Goal: Transaction & Acquisition: Book appointment/travel/reservation

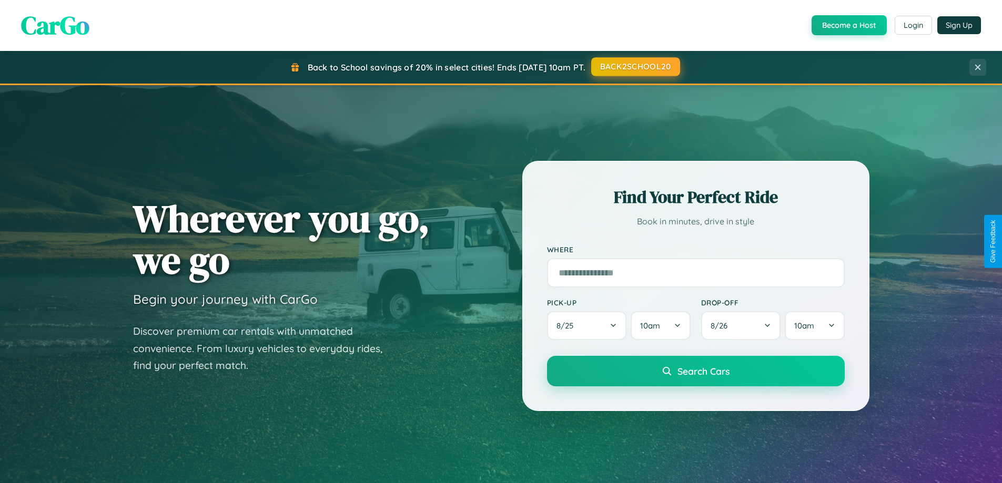
click at [635, 67] on button "BACK2SCHOOL20" at bounding box center [635, 66] width 89 height 19
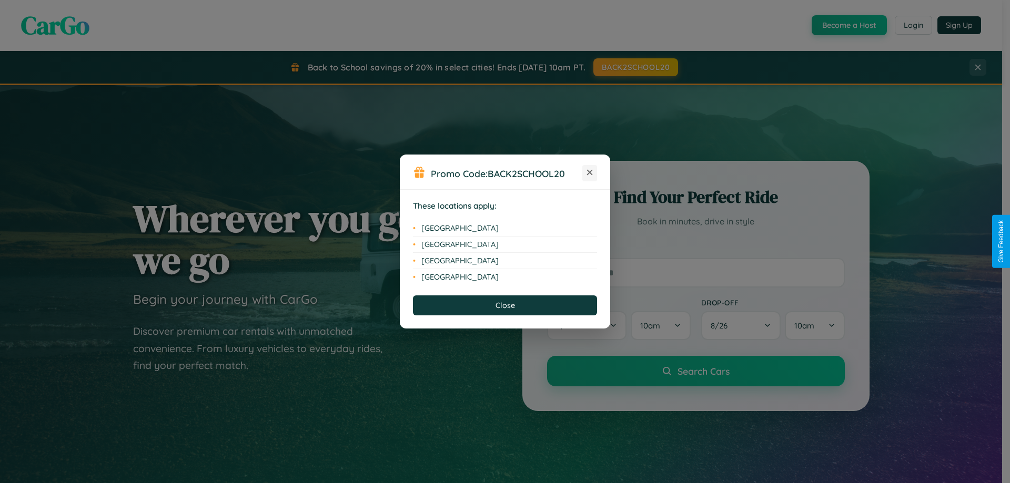
click at [589, 173] on icon at bounding box center [590, 173] width 6 height 6
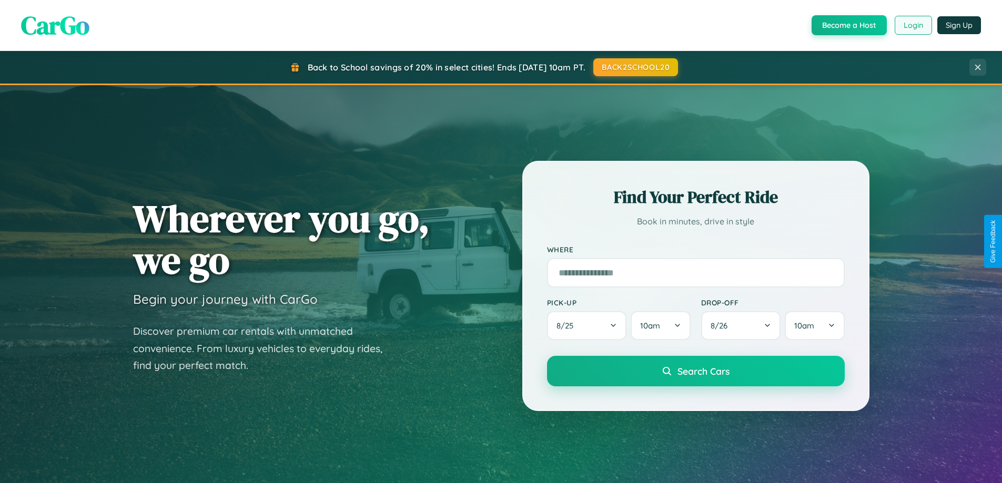
click at [912, 25] on button "Login" at bounding box center [912, 25] width 37 height 19
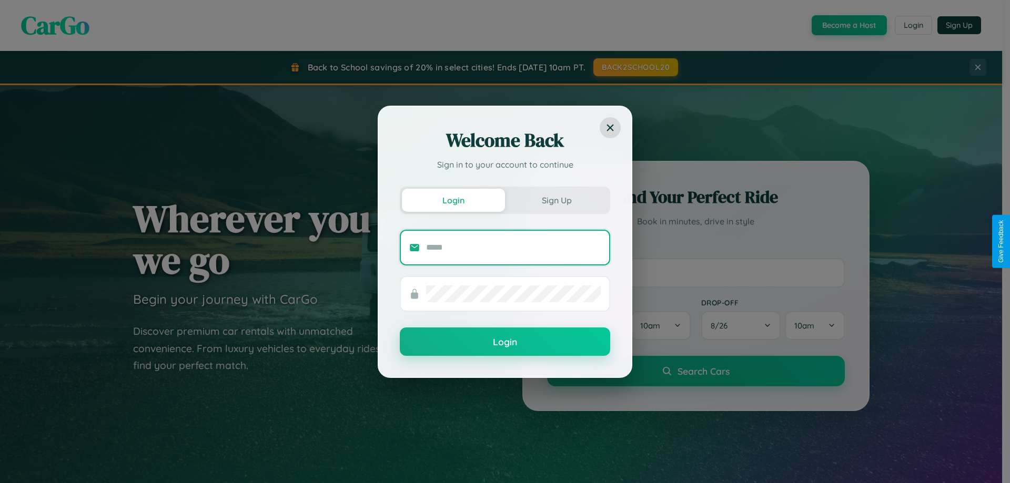
click at [513, 247] on input "text" at bounding box center [513, 247] width 175 height 17
type input "**********"
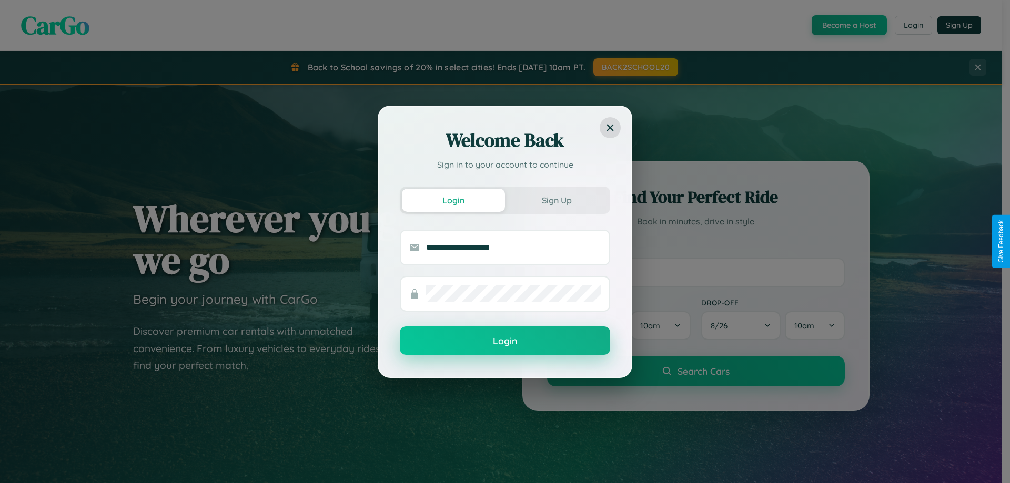
click at [505, 341] on button "Login" at bounding box center [505, 341] width 210 height 28
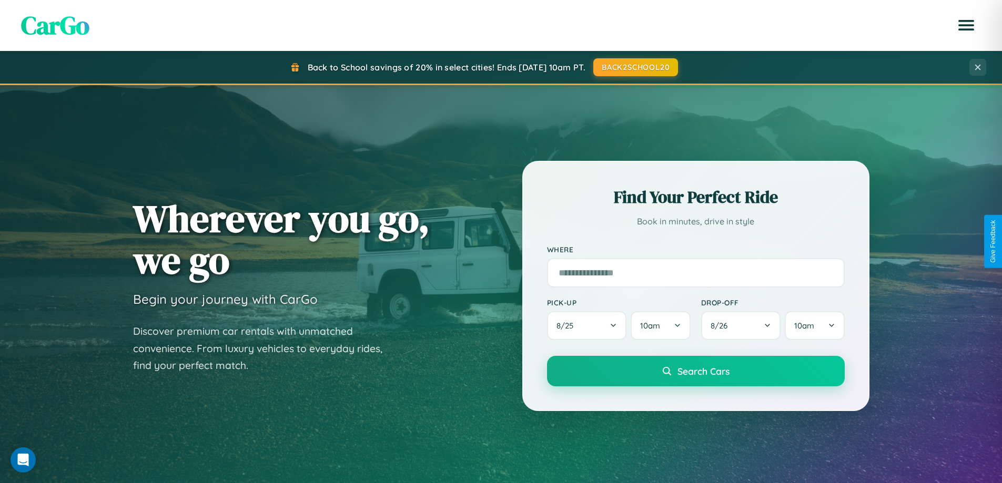
scroll to position [31, 0]
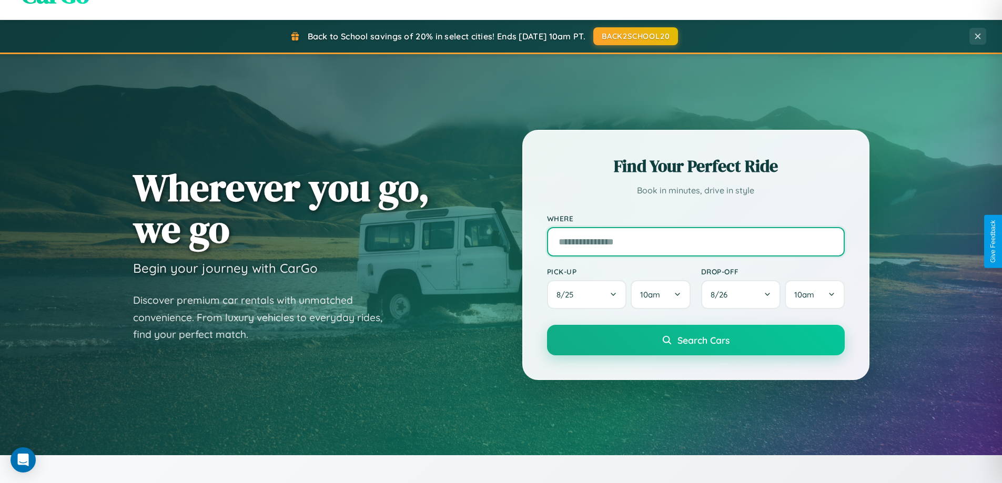
click at [695, 241] on input "text" at bounding box center [696, 241] width 298 height 29
type input "**********"
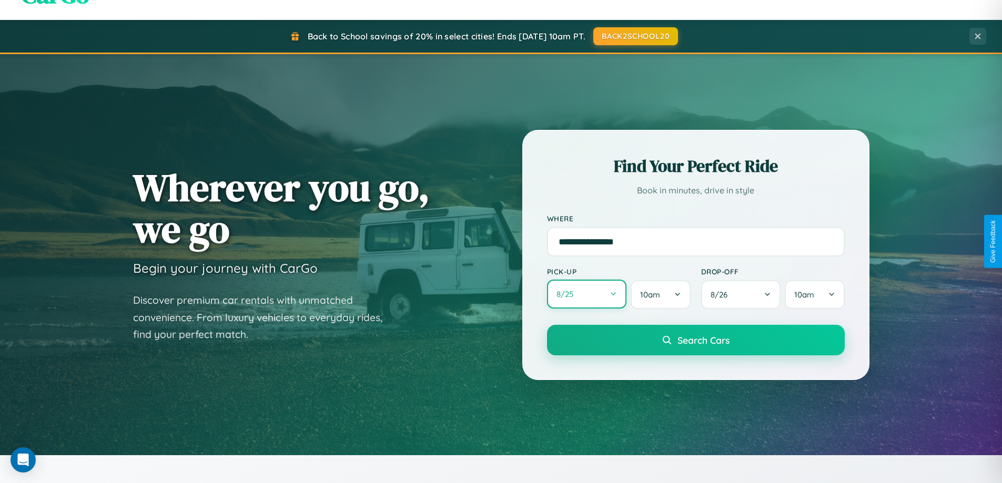
click at [586, 294] on button "8 / 25" at bounding box center [587, 294] width 80 height 29
select select "*"
select select "****"
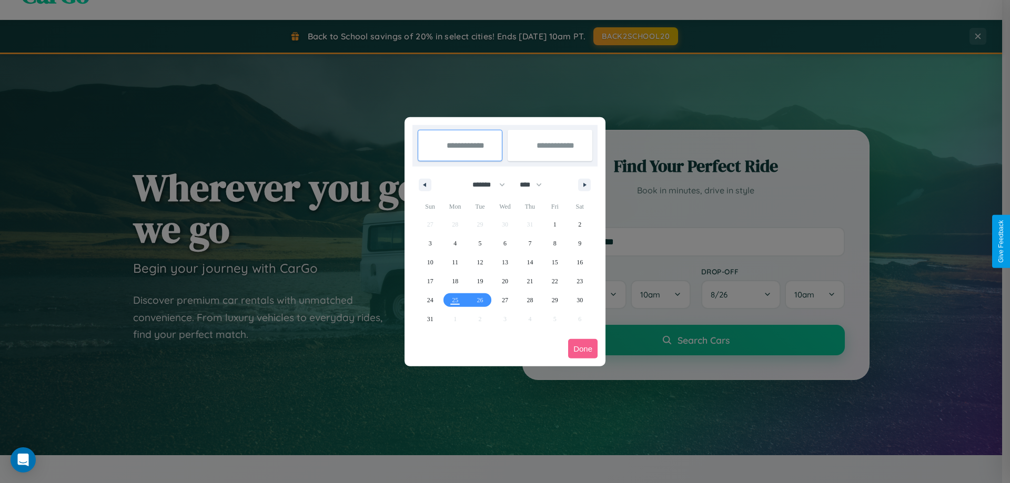
drag, startPoint x: 484, startPoint y: 185, endPoint x: 505, endPoint y: 211, distance: 33.7
click at [484, 185] on select "******* ******** ***** ***** *** **** **** ****** ********* ******* ******** **…" at bounding box center [486, 184] width 45 height 17
select select "**"
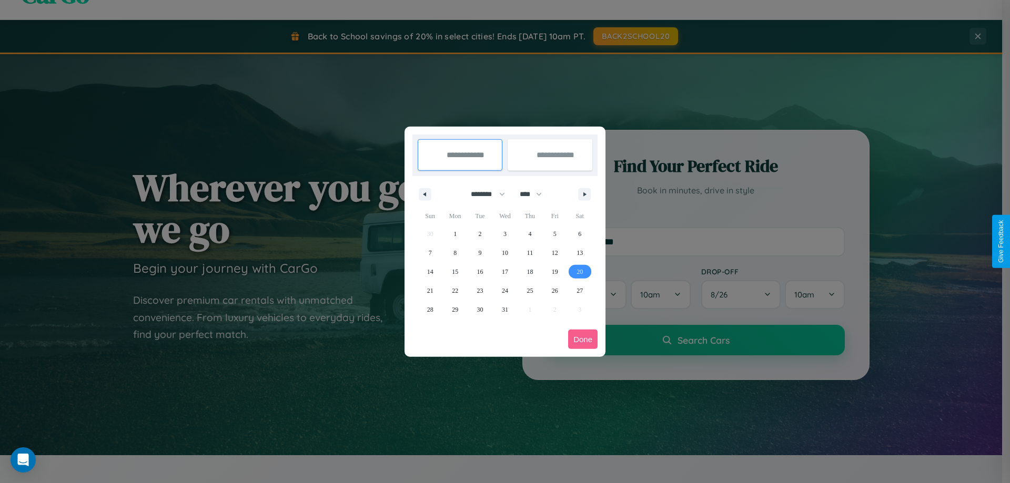
click at [579, 271] on span "20" at bounding box center [579, 271] width 6 height 19
type input "**********"
click at [430, 290] on span "21" at bounding box center [430, 290] width 6 height 19
type input "**********"
click at [583, 339] on button "Done" at bounding box center [582, 339] width 29 height 19
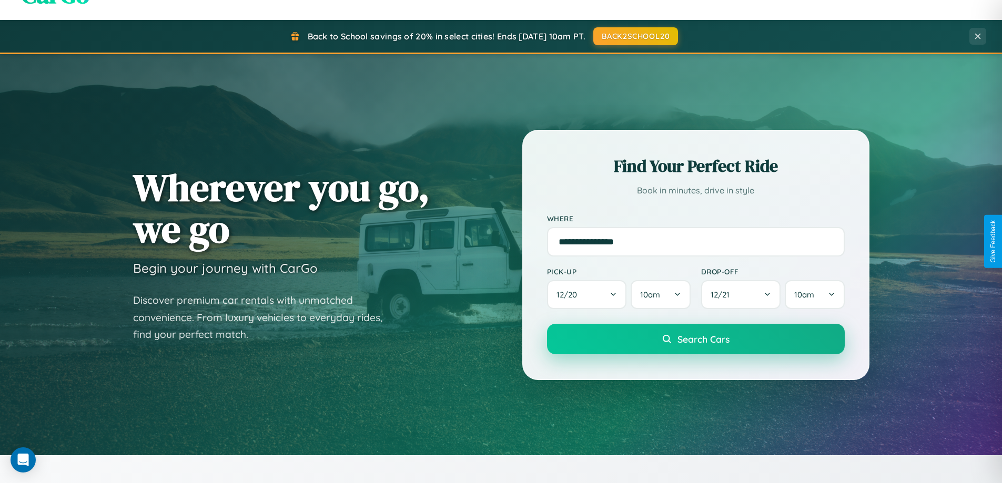
click at [695, 339] on span "Search Cars" at bounding box center [703, 339] width 52 height 12
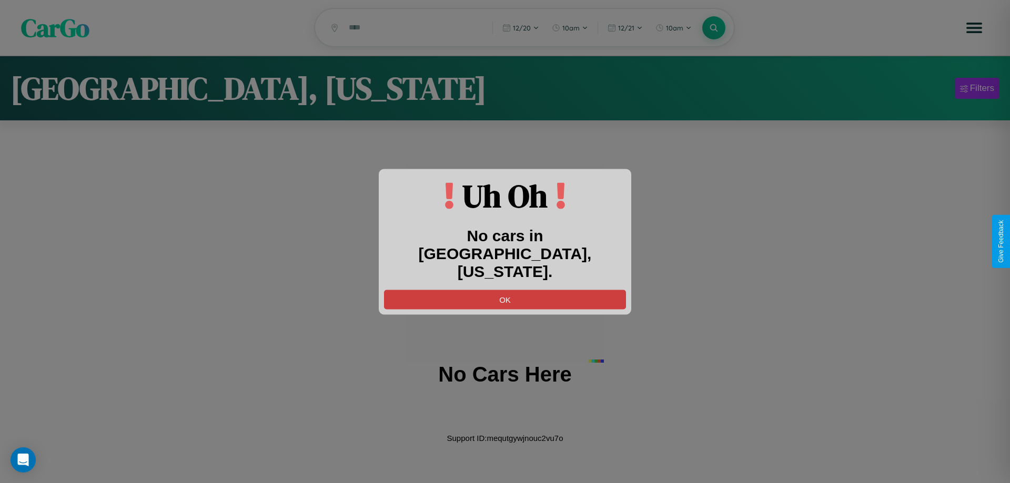
click at [505, 290] on button "OK" at bounding box center [505, 299] width 242 height 19
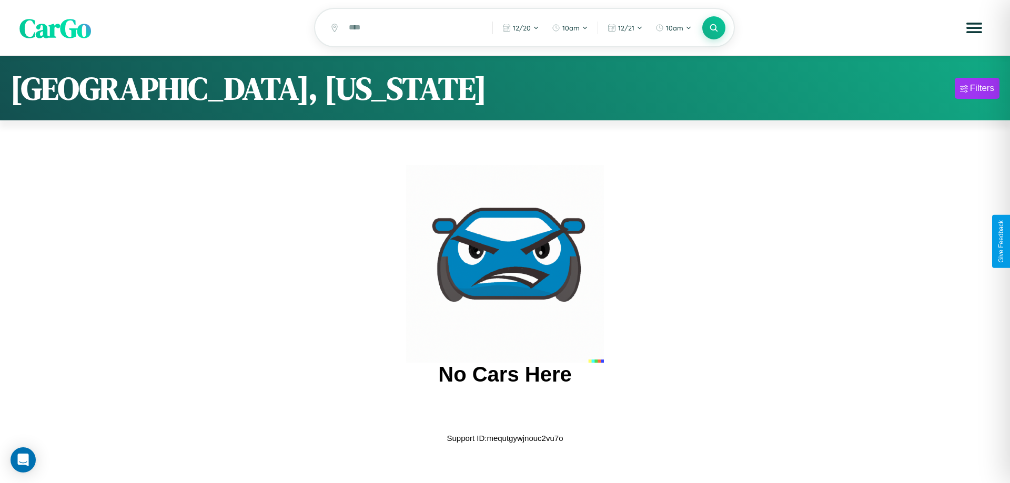
click at [55, 28] on span "CarGo" at bounding box center [55, 27] width 72 height 36
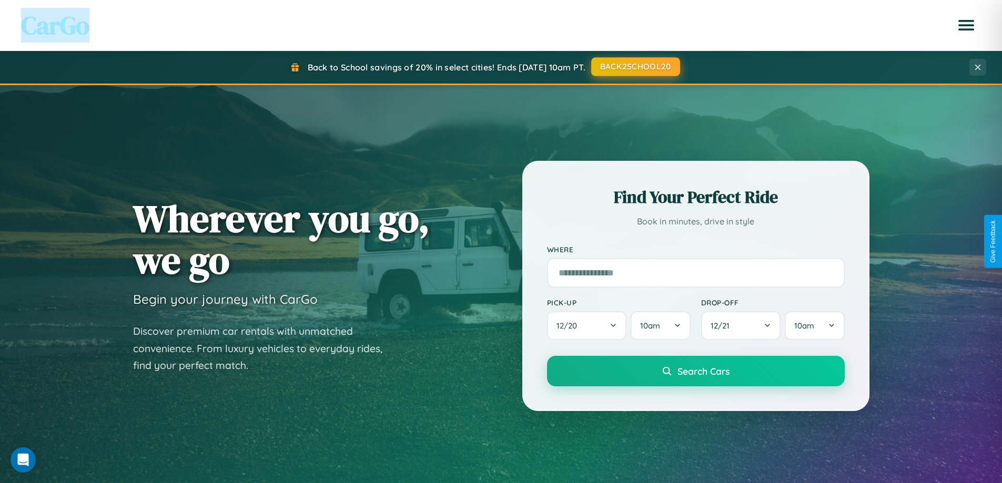
click at [635, 67] on button "BACK2SCHOOL20" at bounding box center [635, 66] width 89 height 19
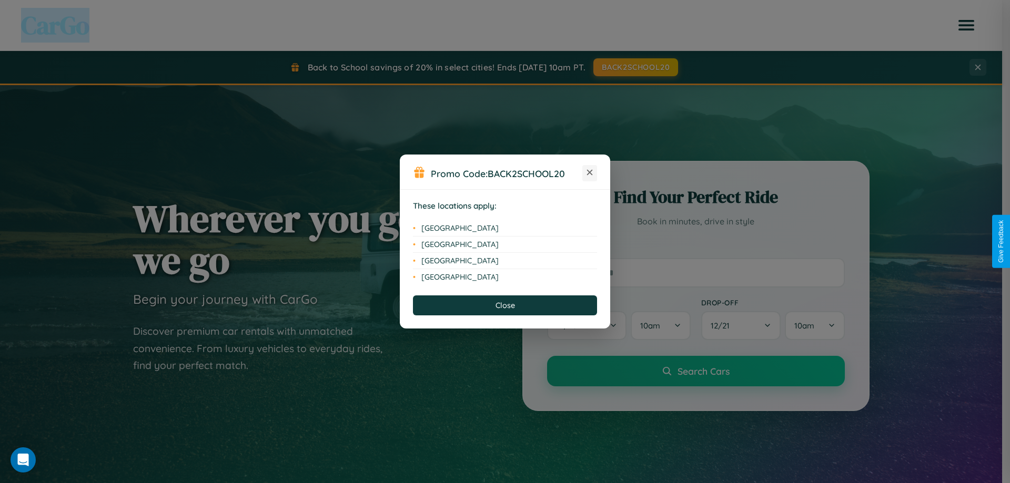
click at [589, 173] on icon at bounding box center [590, 173] width 6 height 6
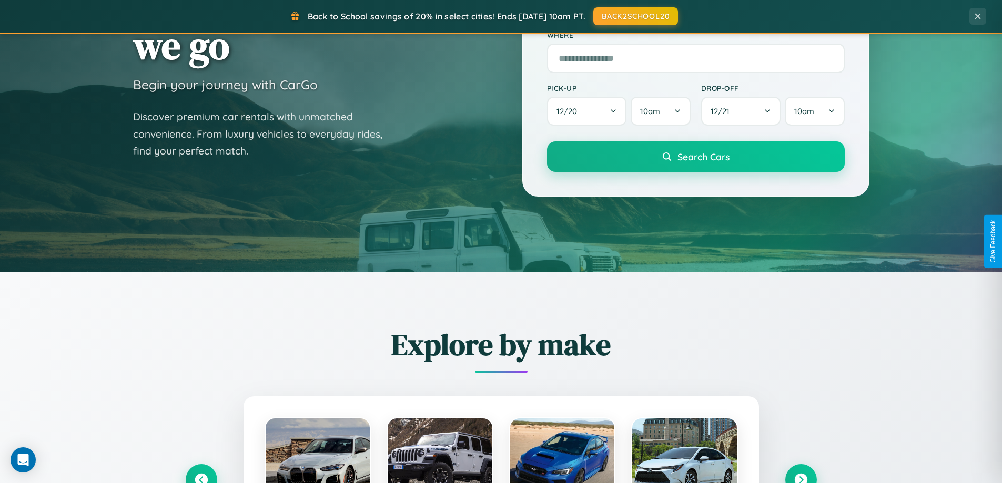
scroll to position [724, 0]
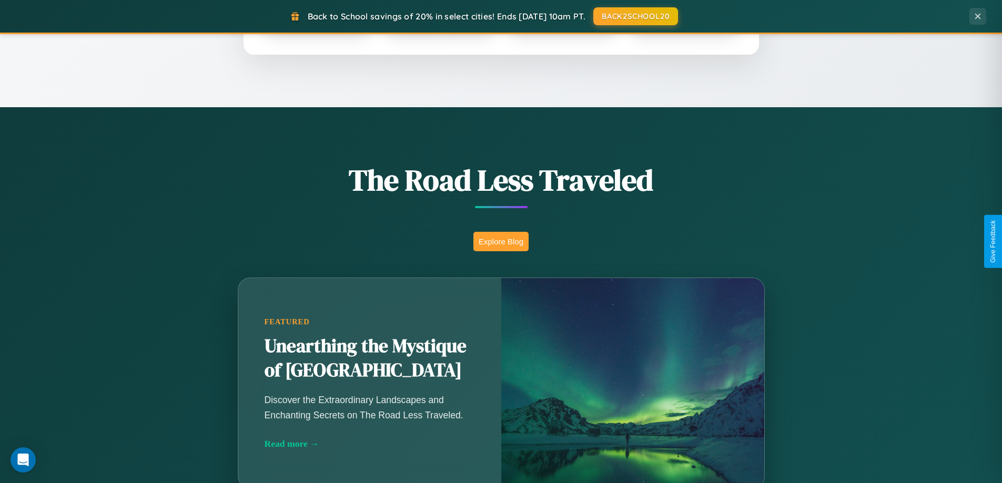
click at [501, 241] on button "Explore Blog" at bounding box center [500, 241] width 55 height 19
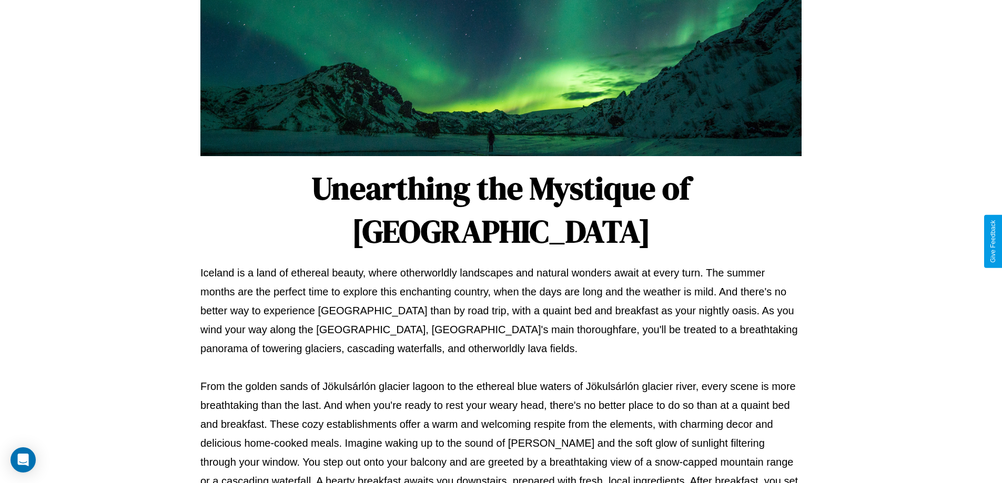
scroll to position [340, 0]
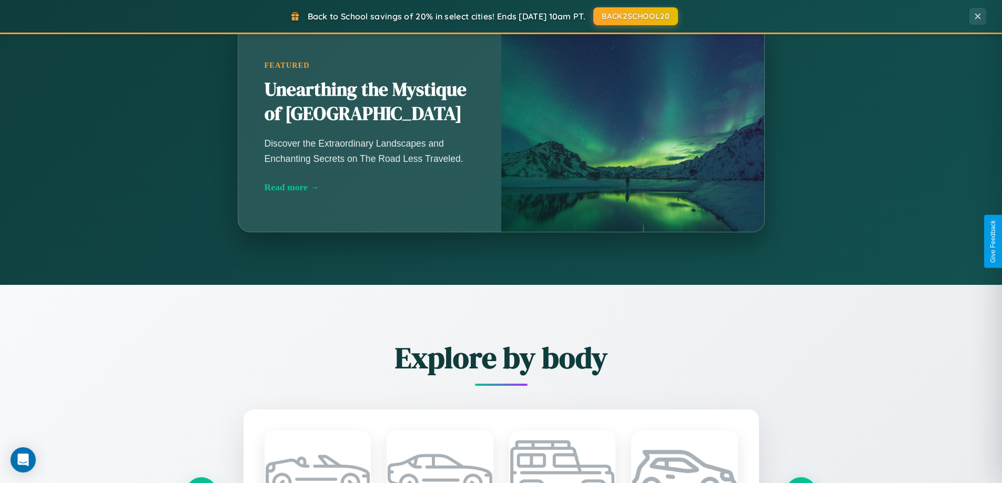
scroll to position [1690, 0]
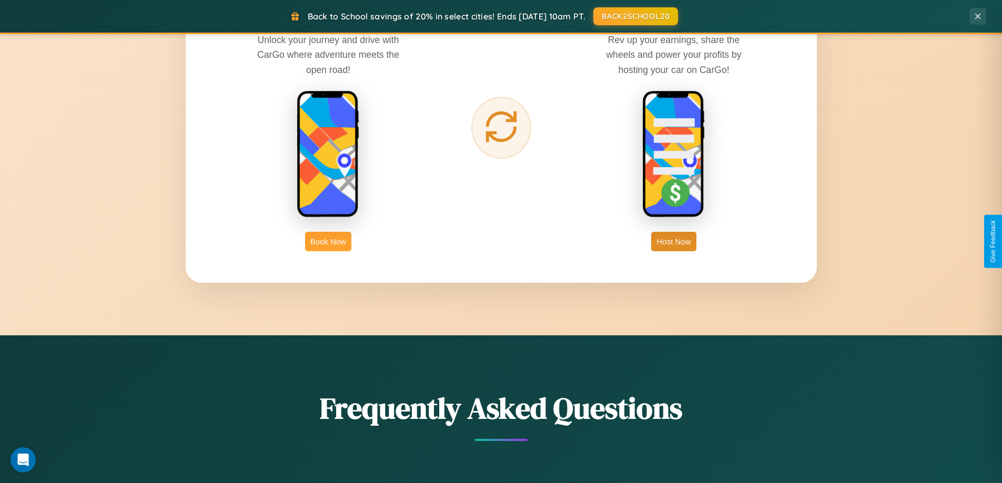
click at [328, 241] on button "Book Now" at bounding box center [328, 241] width 46 height 19
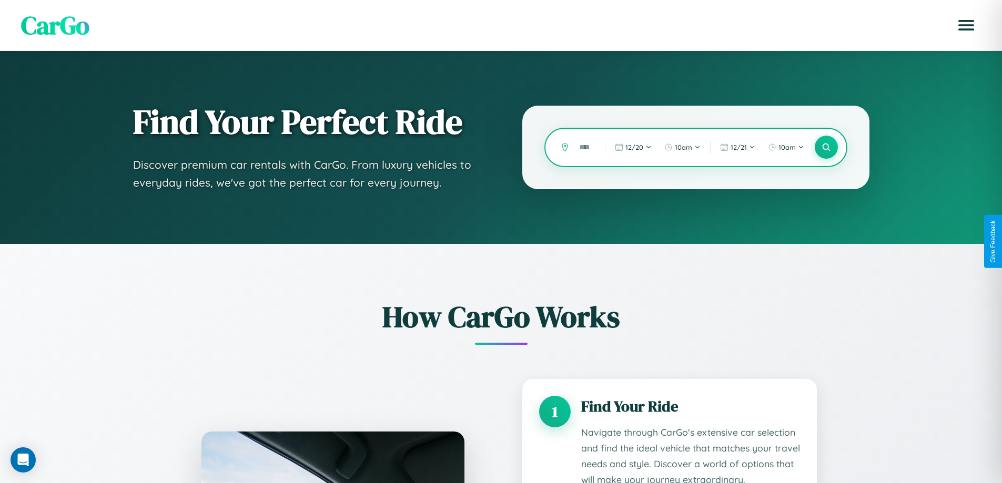
click at [584, 147] on input "text" at bounding box center [584, 147] width 21 height 18
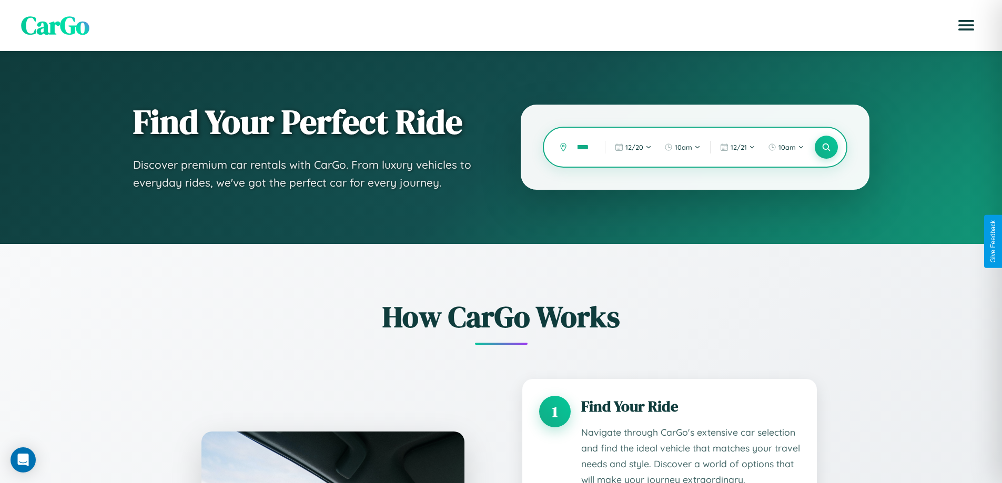
scroll to position [0, 14]
type input "******"
click at [826, 147] on icon at bounding box center [826, 148] width 10 height 10
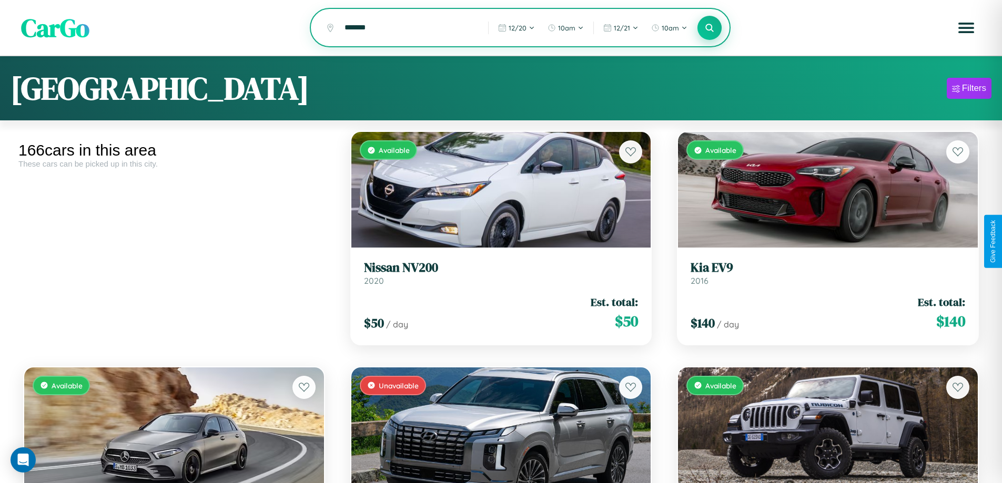
click at [709, 28] on icon at bounding box center [710, 28] width 10 height 10
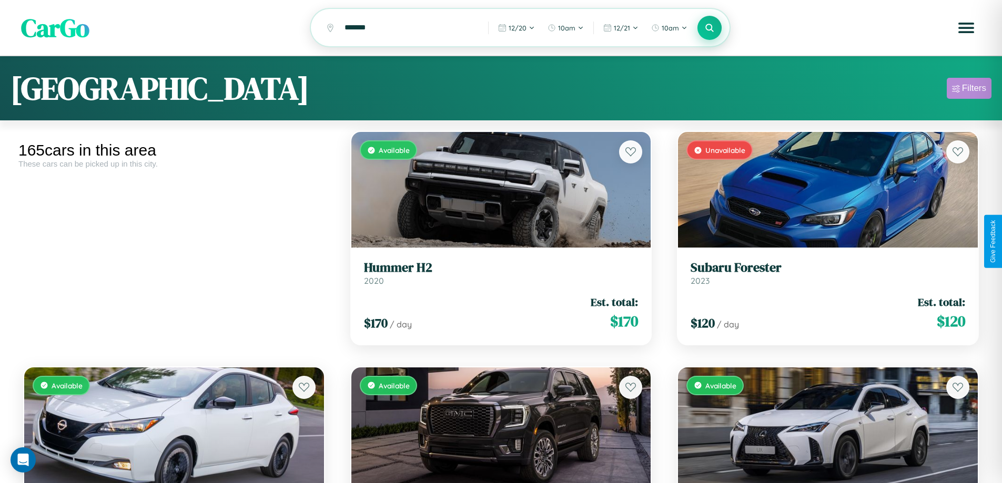
click at [969, 90] on div "Filters" at bounding box center [974, 88] width 24 height 11
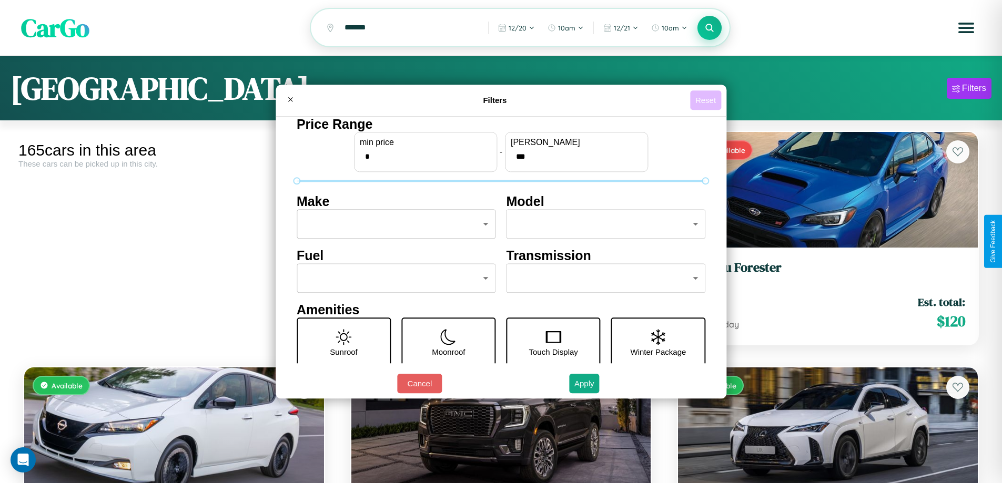
click at [707, 100] on button "Reset" at bounding box center [705, 99] width 31 height 19
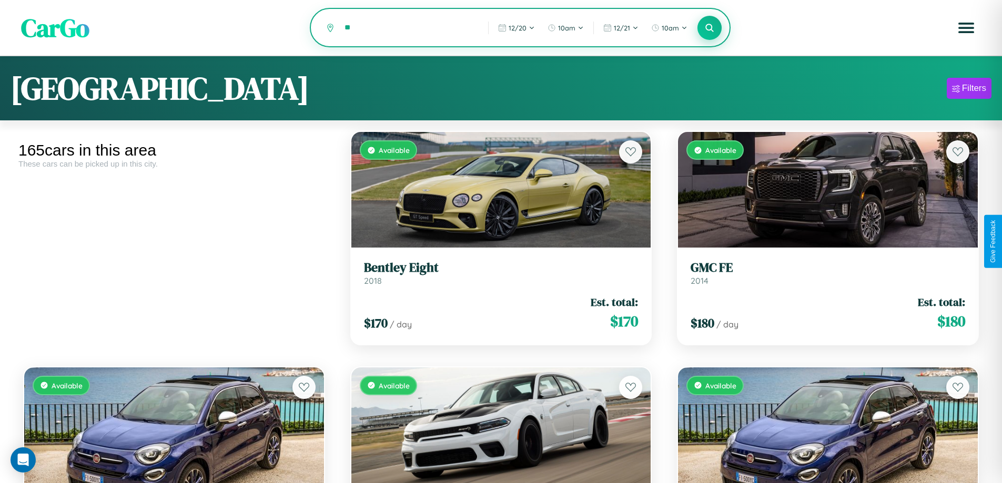
type input "*"
type input "*****"
click at [709, 28] on icon at bounding box center [710, 28] width 10 height 10
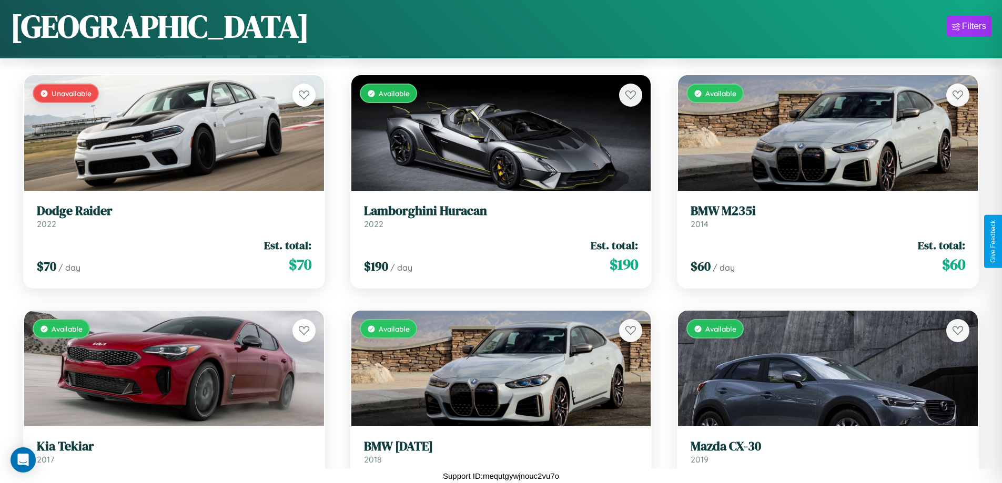
scroll to position [7448, 0]
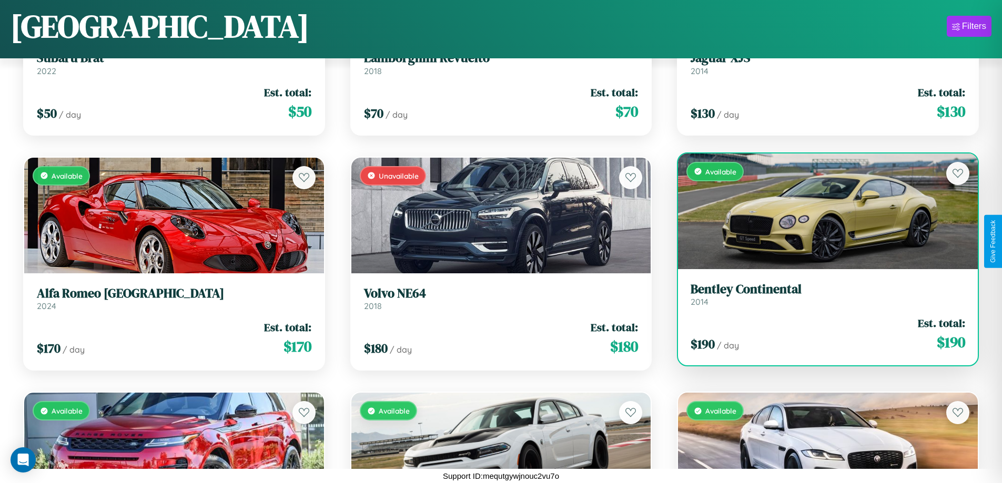
click at [821, 294] on h3 "Bentley Continental" at bounding box center [827, 289] width 274 height 15
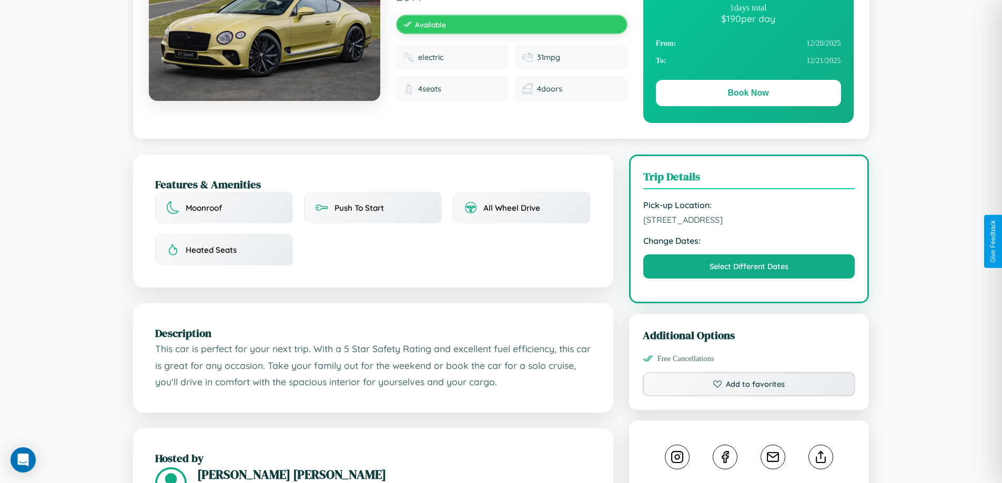
scroll to position [273, 0]
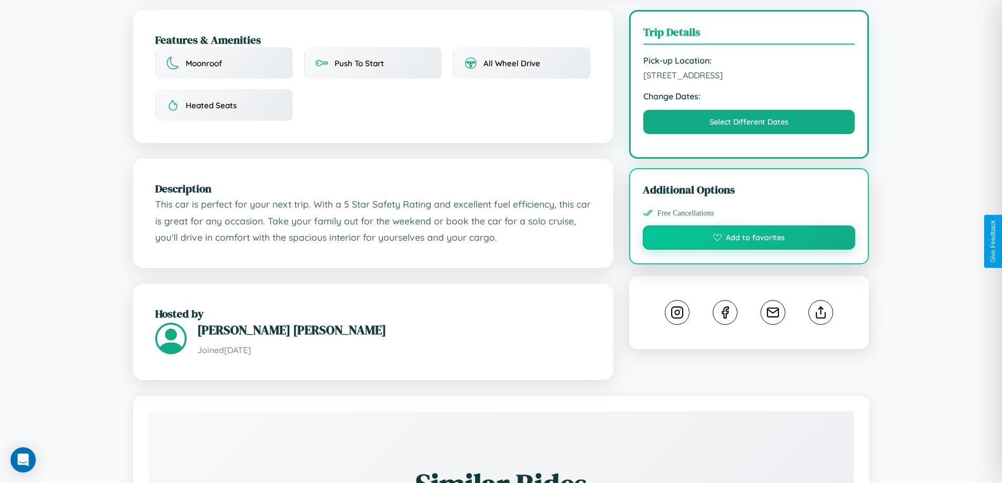
click at [749, 239] on button "Add to favorites" at bounding box center [749, 238] width 213 height 24
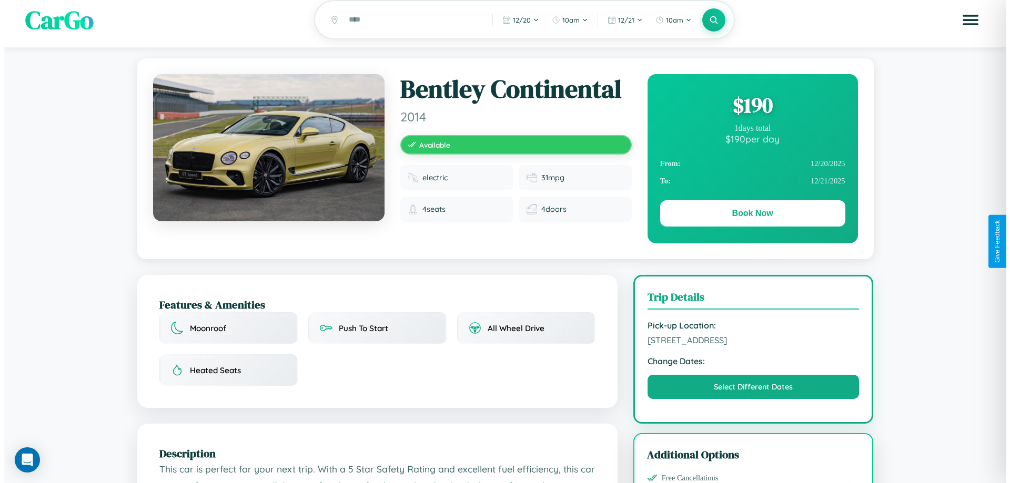
scroll to position [0, 0]
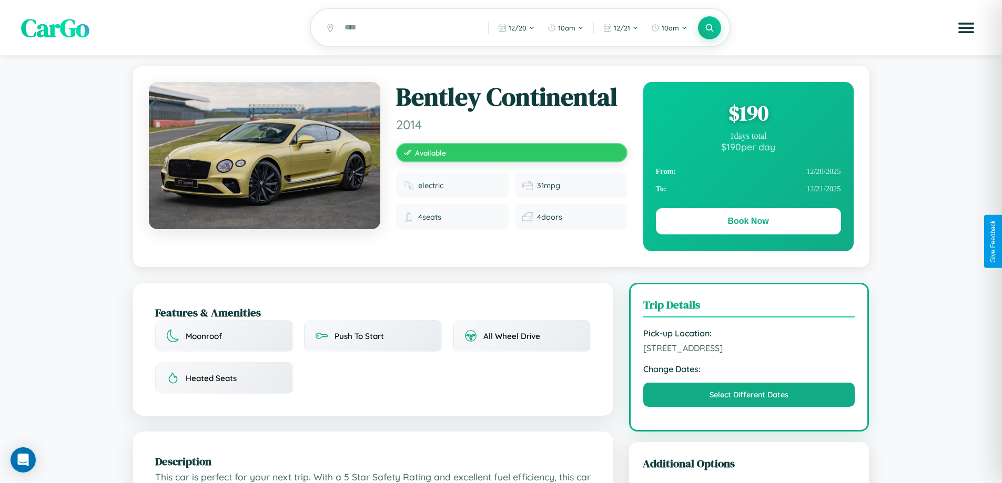
click at [748, 115] on div "$ 190" at bounding box center [748, 113] width 185 height 28
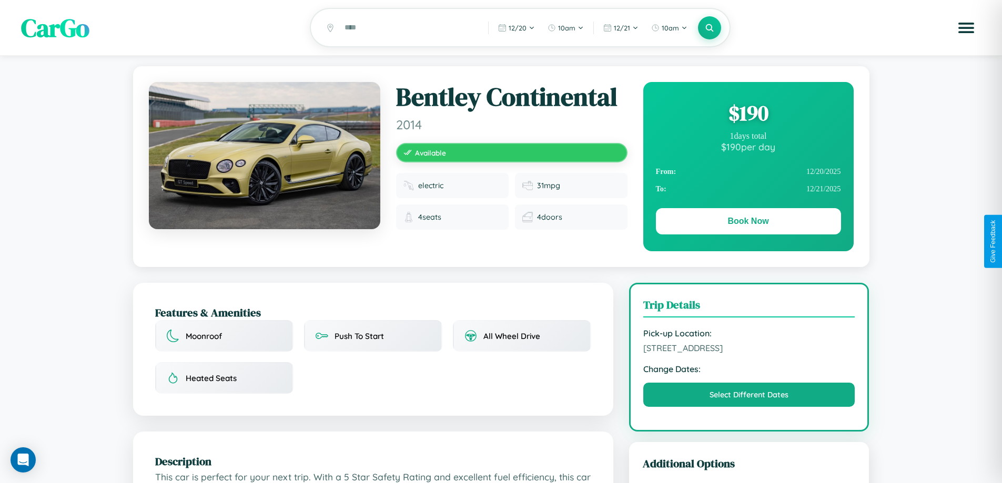
click at [748, 115] on div "$ 190" at bounding box center [748, 113] width 185 height 28
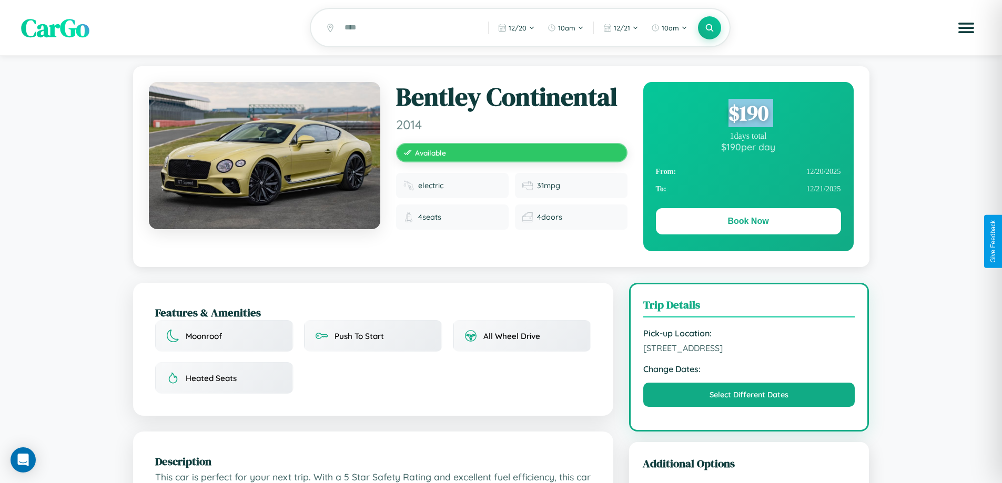
click at [748, 115] on div "$ 190" at bounding box center [748, 113] width 185 height 28
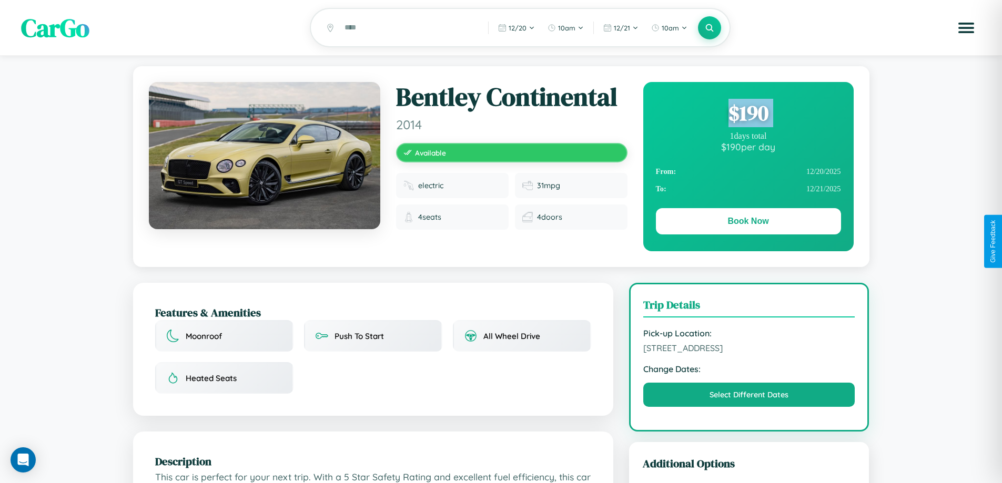
click at [748, 115] on div "$ 190" at bounding box center [748, 113] width 185 height 28
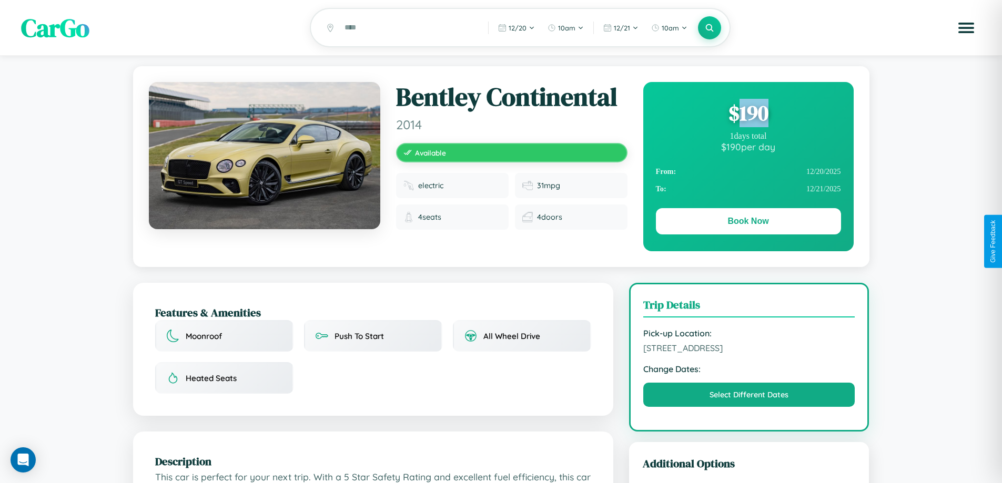
click at [748, 115] on div "$ 190" at bounding box center [748, 113] width 185 height 28
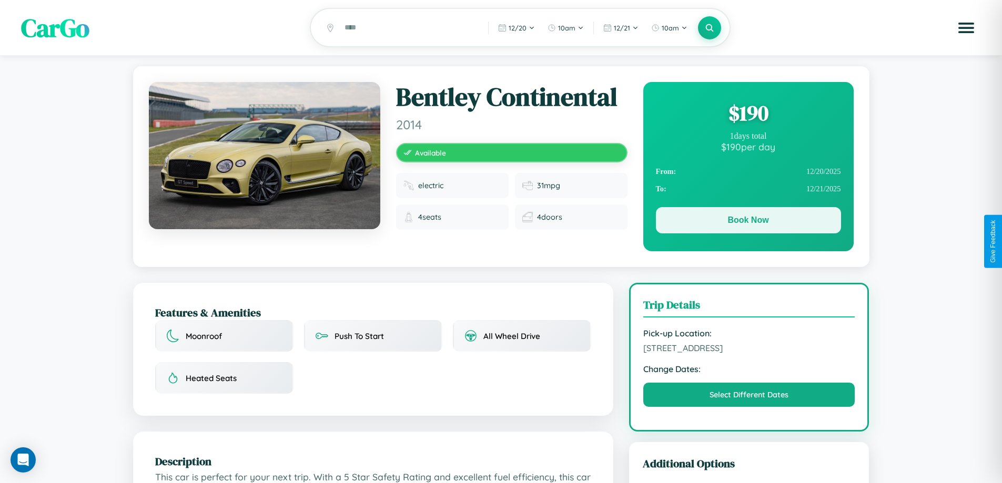
click at [748, 222] on button "Book Now" at bounding box center [748, 220] width 185 height 26
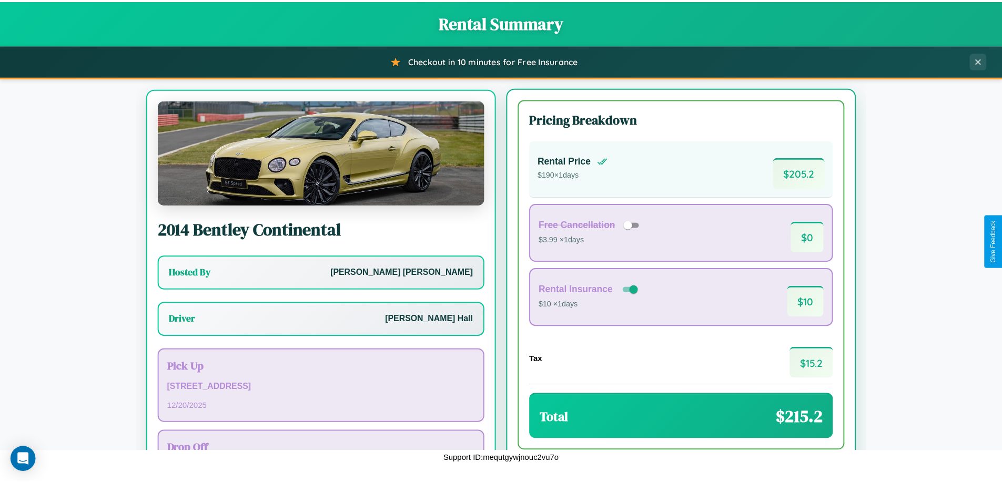
scroll to position [49, 0]
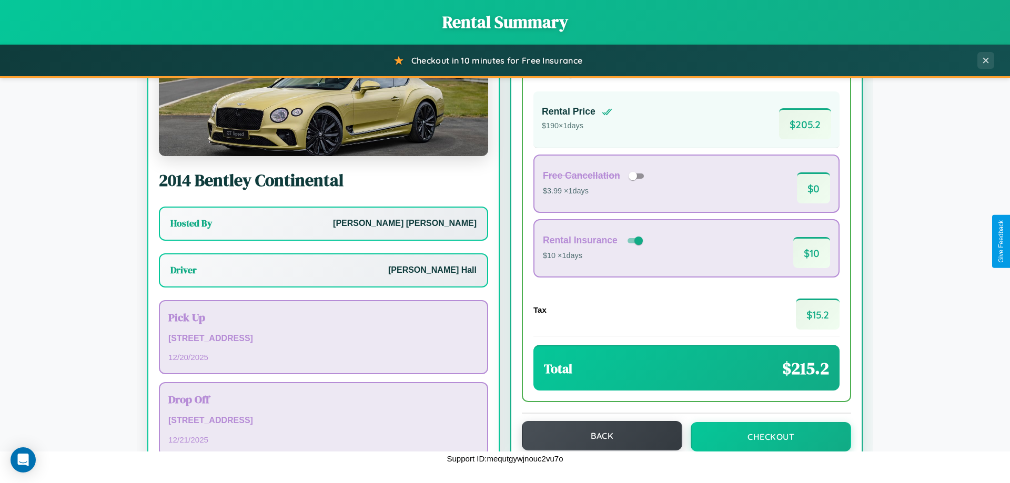
click at [597, 436] on button "Back" at bounding box center [602, 435] width 160 height 29
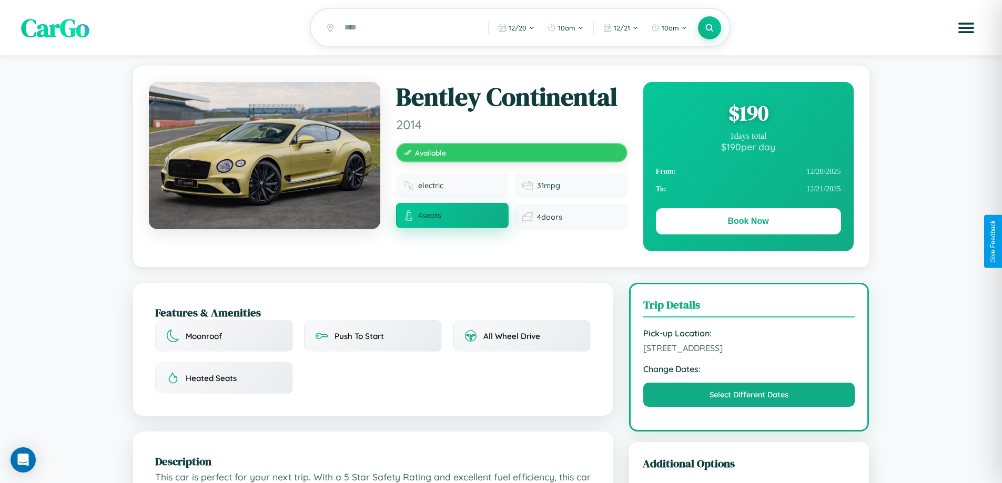
scroll to position [108, 0]
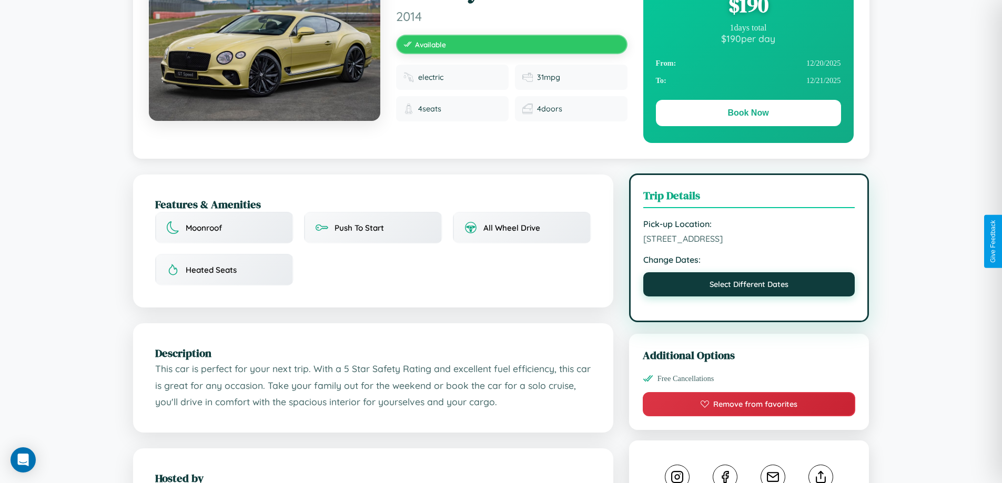
click at [749, 286] on button "Select Different Dates" at bounding box center [749, 284] width 212 height 24
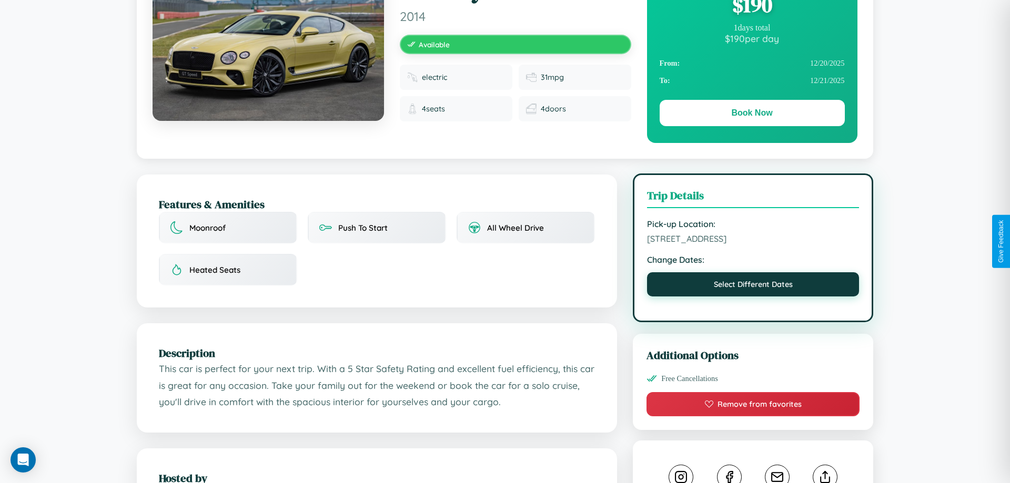
select select "*"
select select "****"
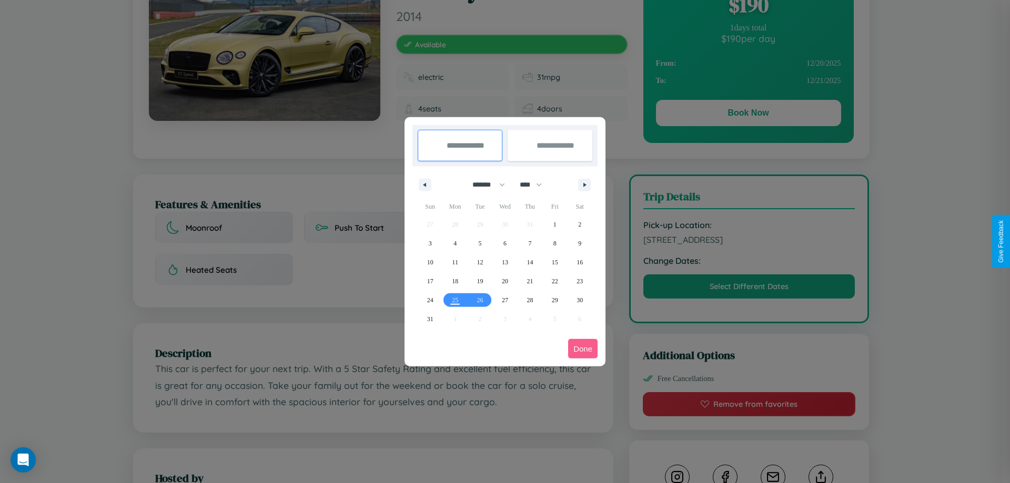
drag, startPoint x: 484, startPoint y: 185, endPoint x: 505, endPoint y: 211, distance: 33.7
click at [484, 185] on select "******* ******** ***** ***** *** **** **** ****** ********* ******* ******** **…" at bounding box center [486, 184] width 45 height 17
click at [579, 300] on span "30" at bounding box center [579, 300] width 6 height 19
type input "**********"
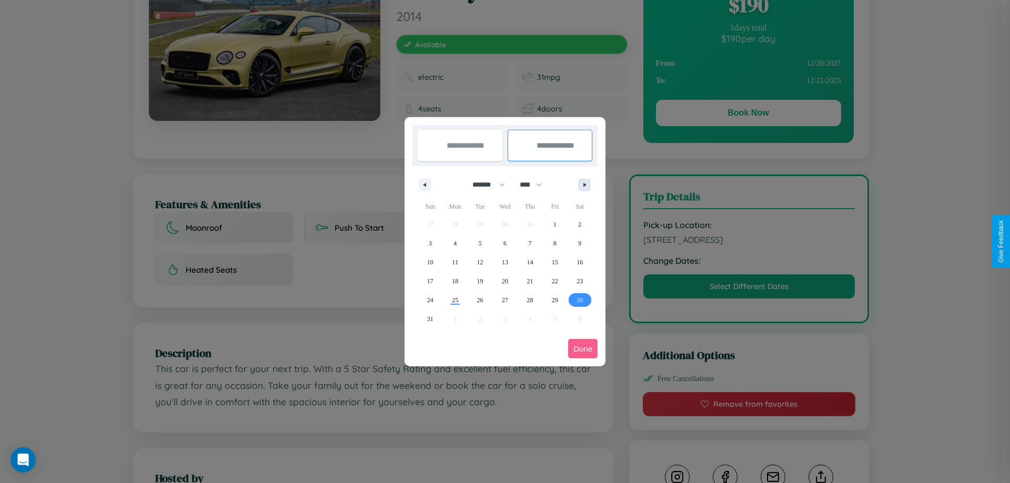
click at [584, 185] on icon "button" at bounding box center [586, 185] width 5 height 4
select select "*"
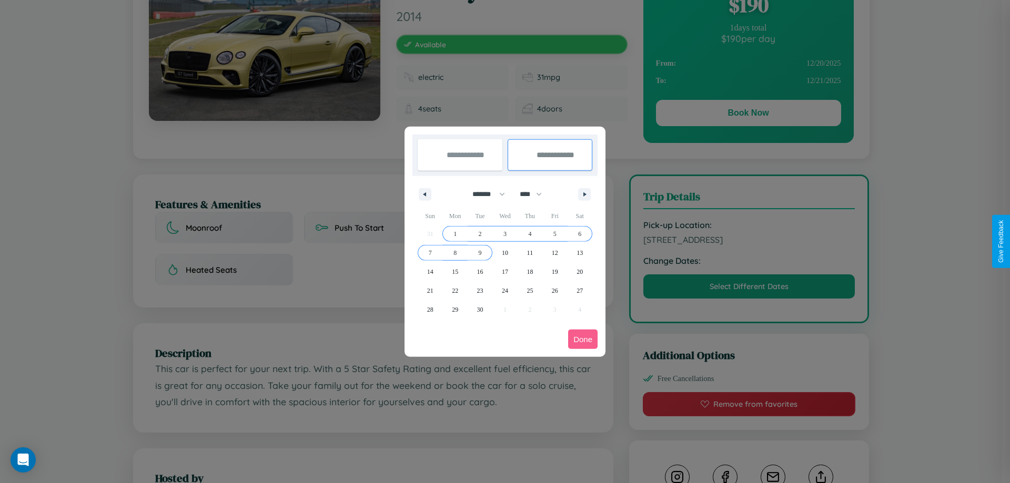
click at [480, 252] on span "9" at bounding box center [480, 252] width 3 height 19
type input "**********"
select select "*"
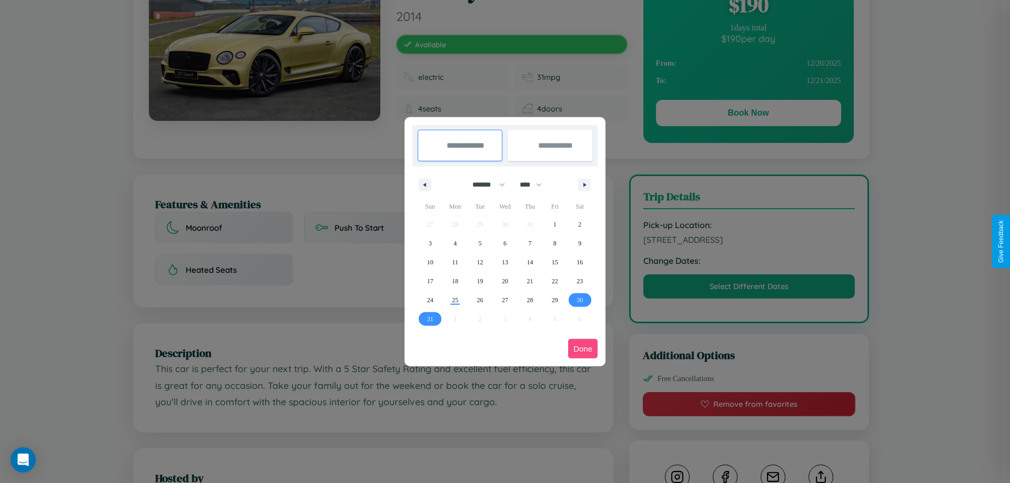
click at [583, 349] on button "Done" at bounding box center [582, 348] width 29 height 19
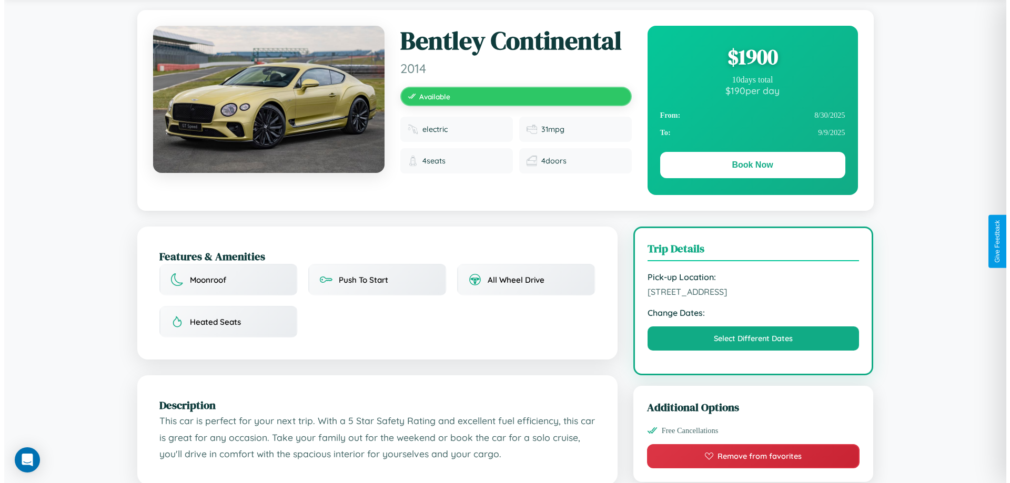
scroll to position [0, 0]
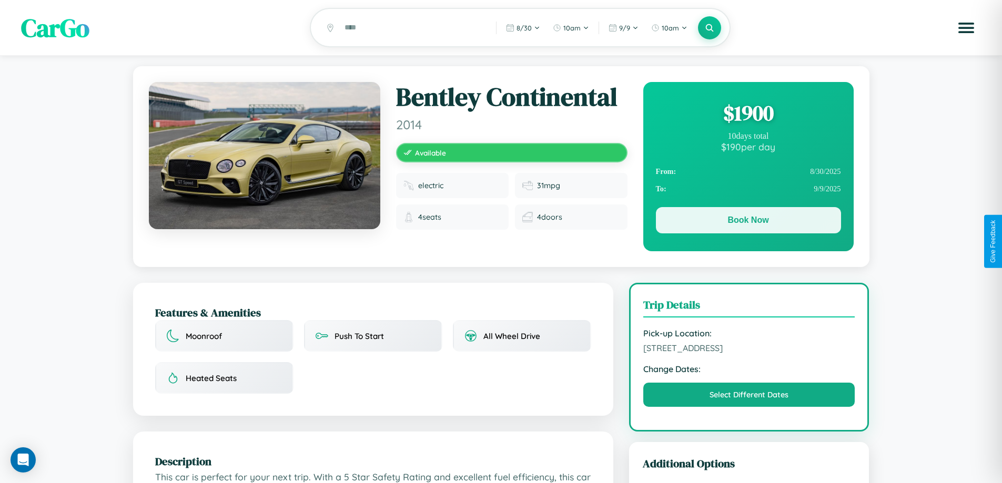
click at [748, 222] on button "Book Now" at bounding box center [748, 220] width 185 height 26
